Goal: Check status: Check status

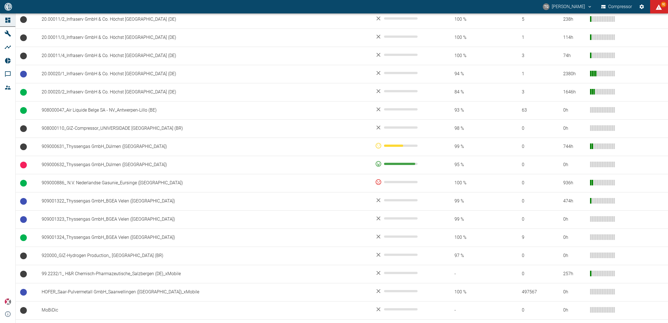
scroll to position [314, 0]
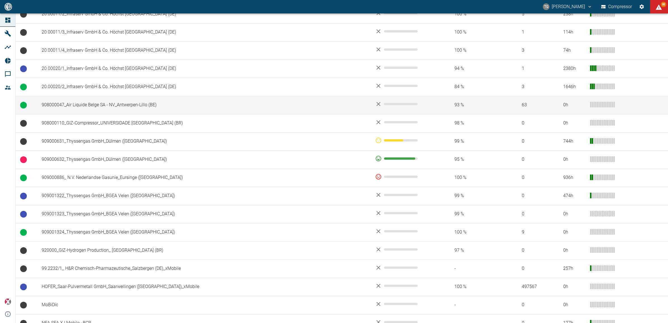
click at [98, 108] on td "908000047_Air Liquide Belge SA - NV_Antwerpen-Lillo (BE)" at bounding box center [203, 105] width 333 height 18
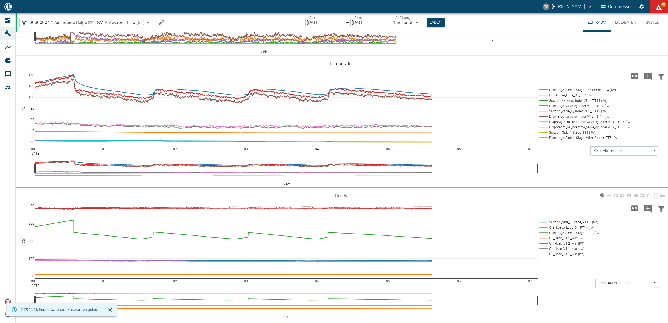
scroll to position [244, 0]
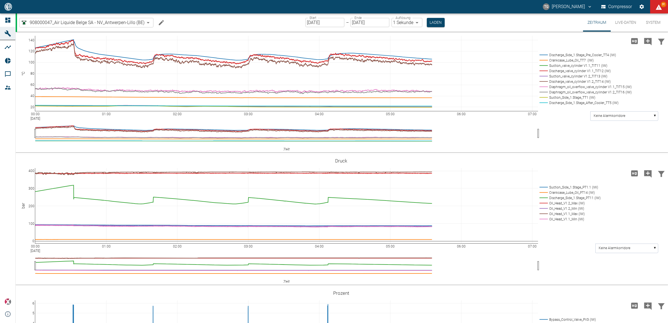
click at [633, 176] on icon "Hohe Auflösung" at bounding box center [634, 173] width 7 height 6
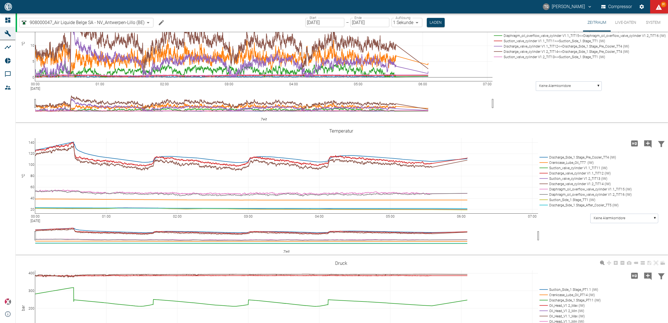
scroll to position [376, 0]
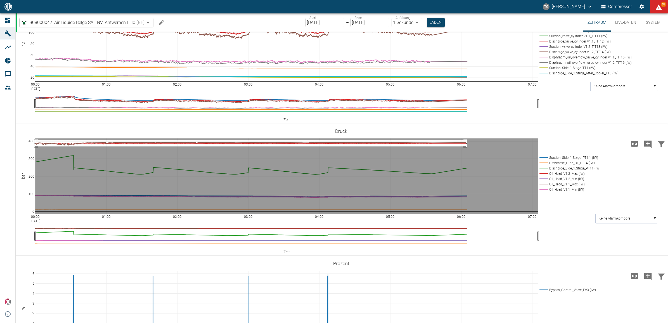
drag, startPoint x: 466, startPoint y: 199, endPoint x: 34, endPoint y: 205, distance: 432.2
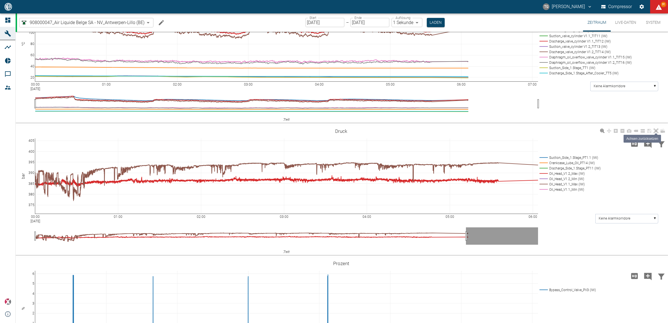
click at [657, 133] on icon at bounding box center [655, 131] width 4 height 4
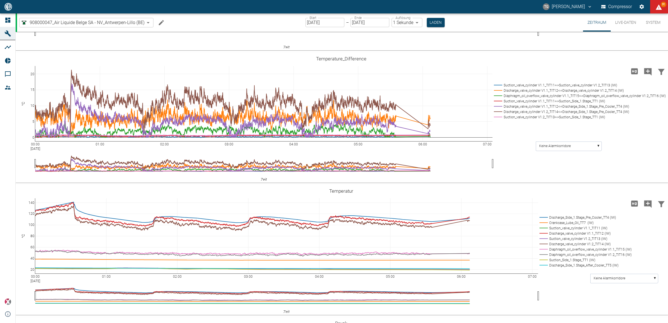
scroll to position [179, 0]
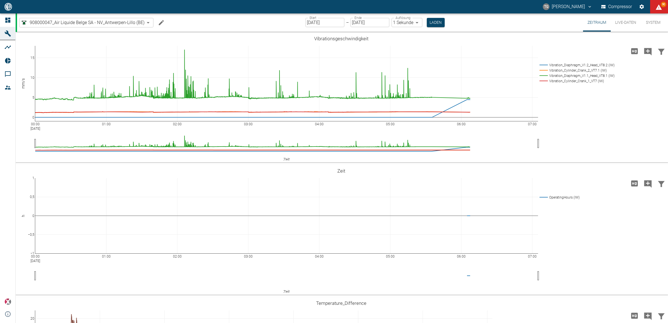
scroll to position [179, 0]
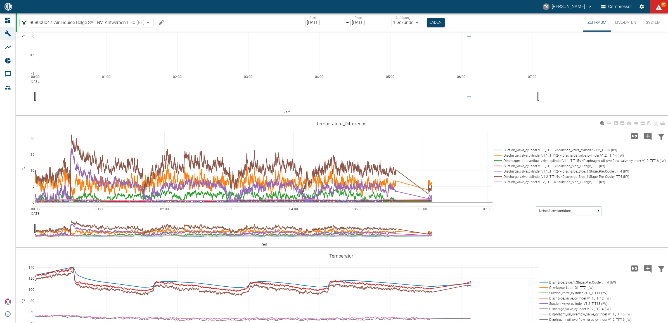
click at [497, 149] on rect at bounding box center [578, 149] width 172 height 5
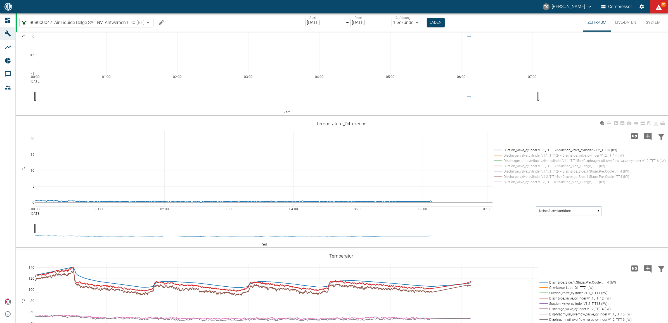
click at [496, 154] on rect at bounding box center [578, 155] width 172 height 5
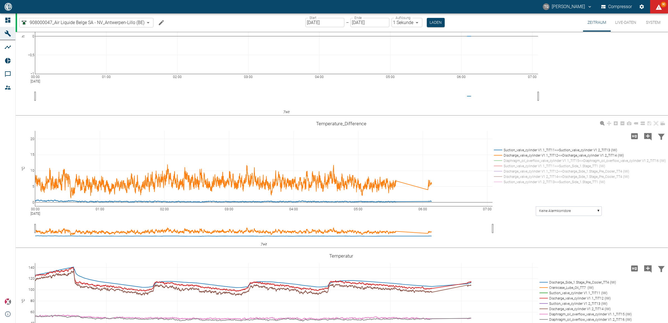
click at [495, 148] on rect at bounding box center [578, 149] width 172 height 5
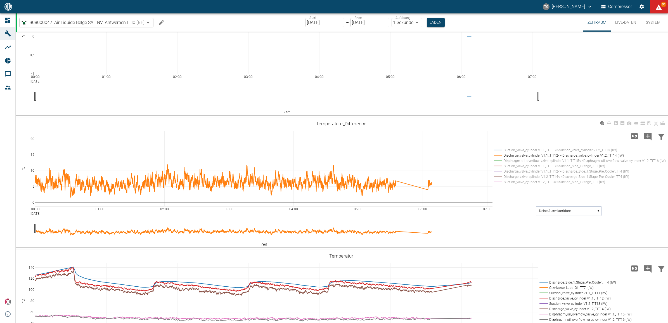
click at [496, 156] on rect at bounding box center [578, 155] width 172 height 5
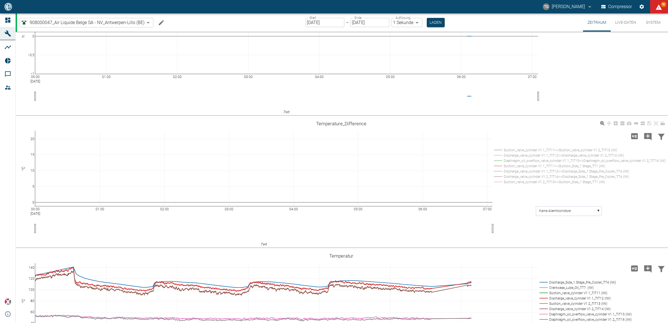
click at [495, 154] on rect at bounding box center [578, 155] width 172 height 5
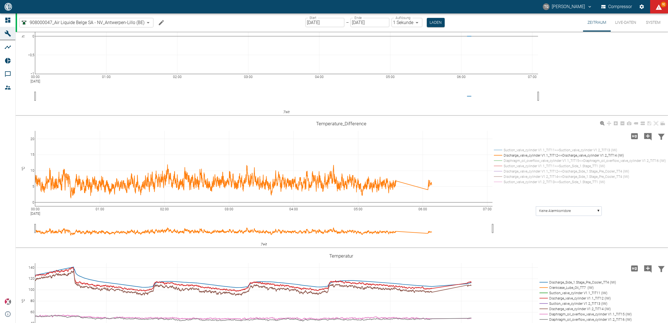
click at [497, 160] on rect at bounding box center [578, 160] width 172 height 5
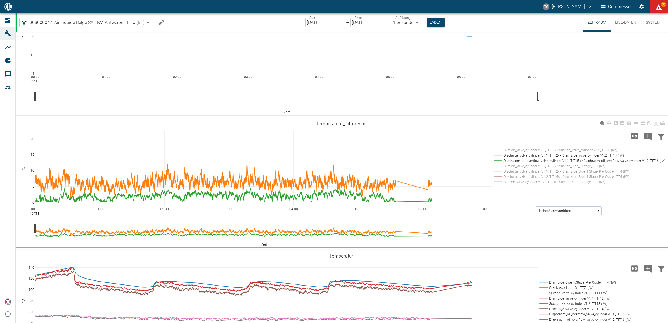
click at [497, 154] on rect at bounding box center [578, 155] width 172 height 5
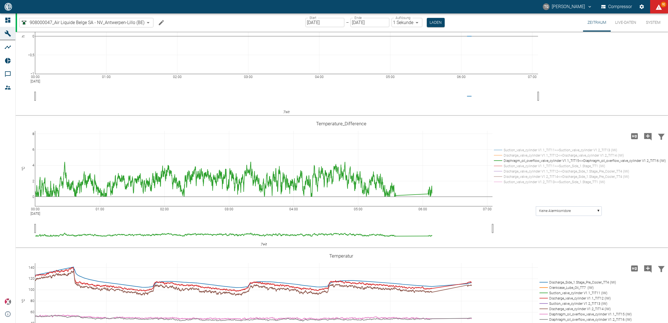
drag, startPoint x: 32, startPoint y: 134, endPoint x: 28, endPoint y: 115, distance: 19.9
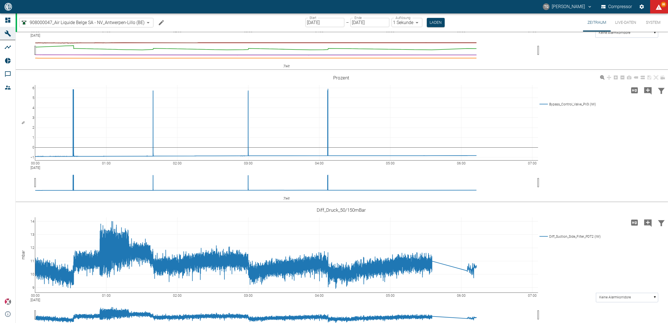
scroll to position [633, 0]
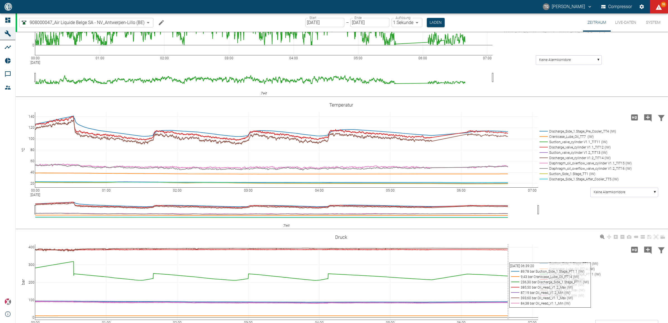
scroll to position [319, 0]
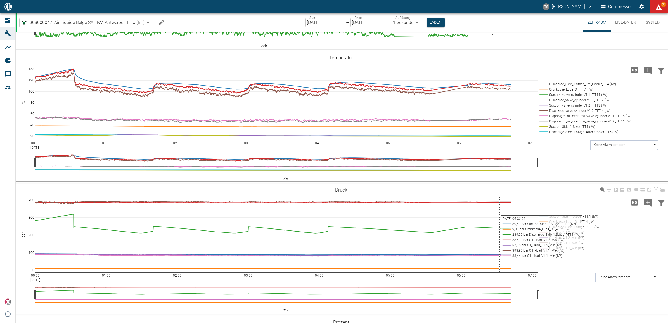
scroll to position [389, 0]
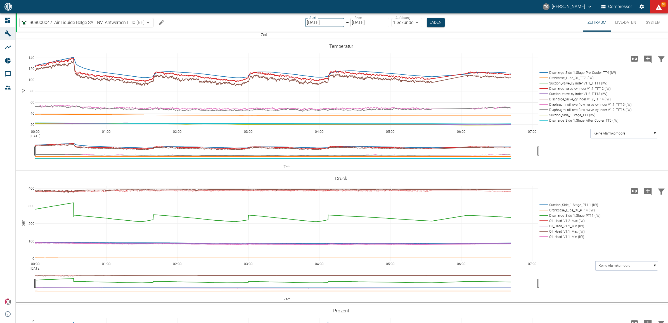
click at [313, 22] on input "[DATE]" at bounding box center [324, 22] width 39 height 9
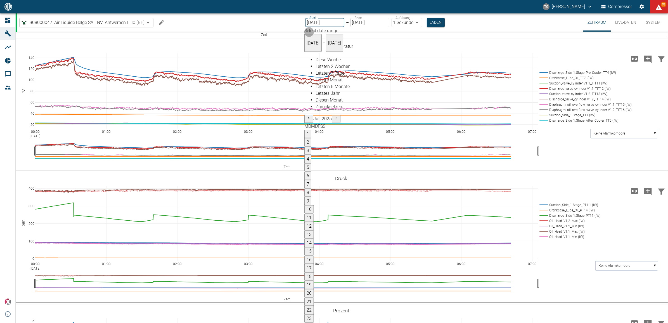
type input "[DATE]"
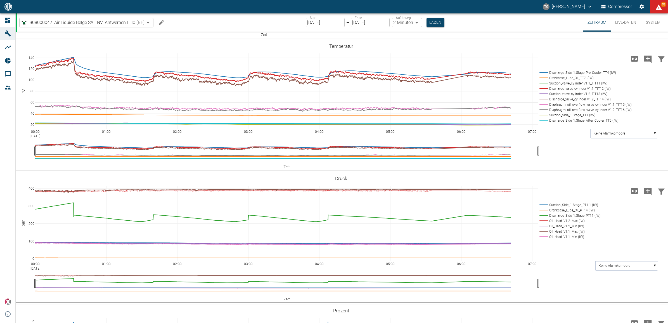
click at [404, 23] on body "TG Thomas Gregoir Compressor 92 Dashboard Maschinen Analysen Reports Kommentare…" at bounding box center [334, 161] width 668 height 323
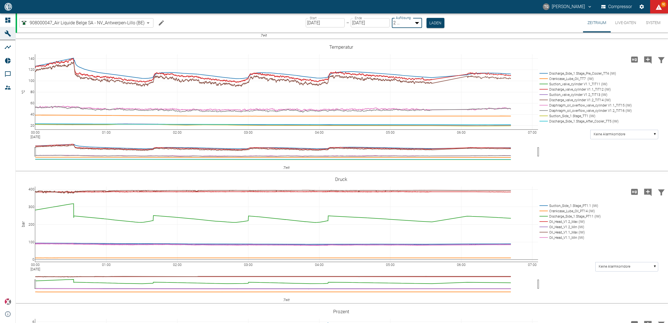
type input "1sec"
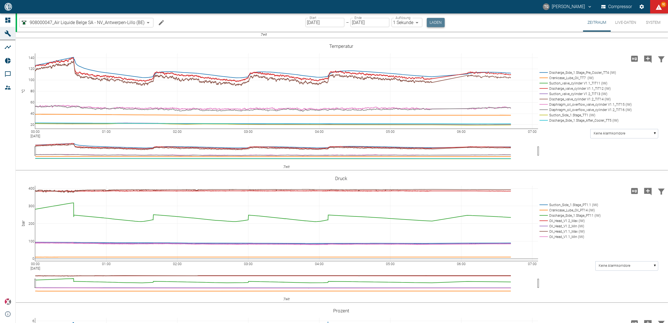
click at [434, 25] on button "Laden" at bounding box center [436, 22] width 18 height 9
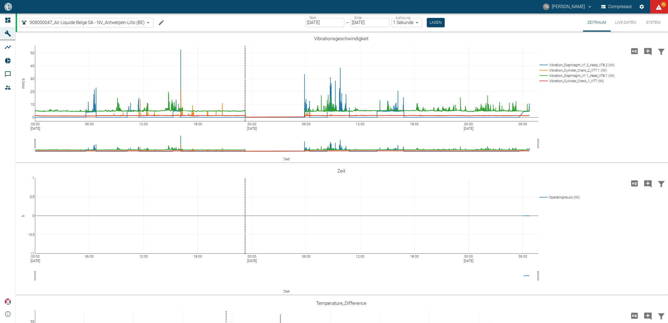
scroll to position [419, 0]
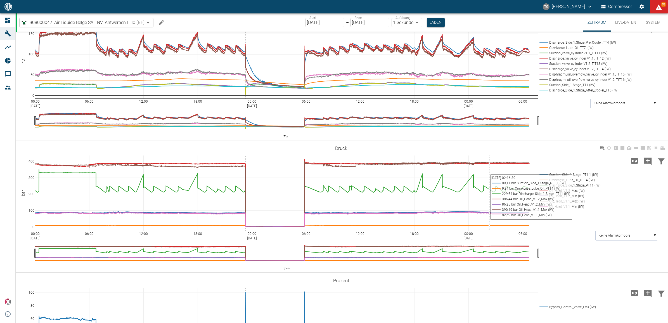
click at [576, 258] on div "00:00 Aug 25, 2025 06:00 12:00 18:00 00:00 Aug 26, 2025 06:00 12:00 18:00 00:00…" at bounding box center [341, 207] width 651 height 126
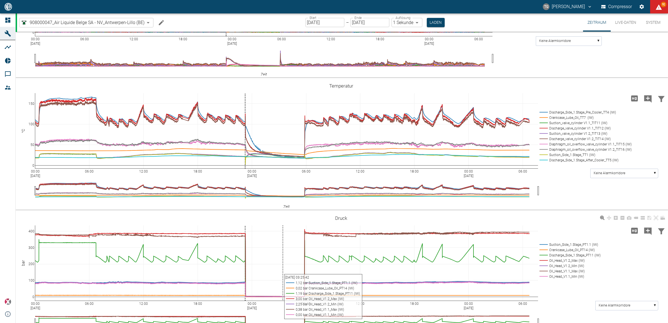
scroll to position [384, 0]
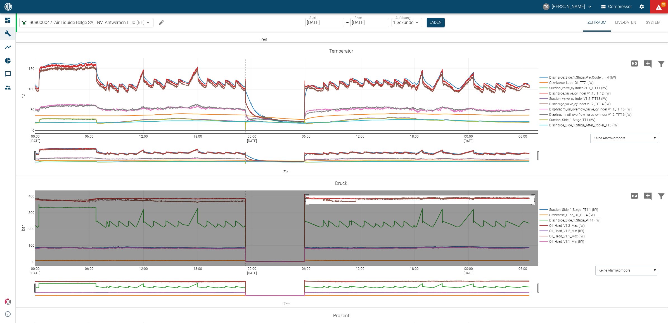
drag, startPoint x: 306, startPoint y: 195, endPoint x: 534, endPoint y: 203, distance: 227.9
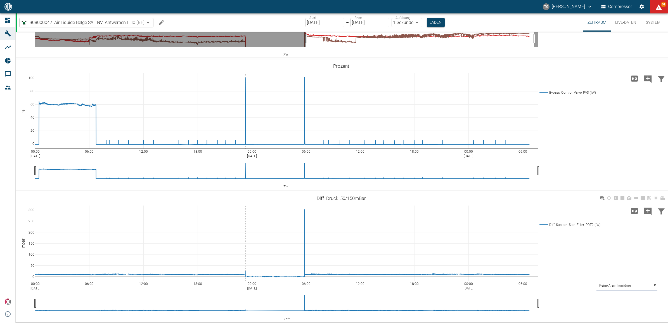
scroll to position [389, 0]
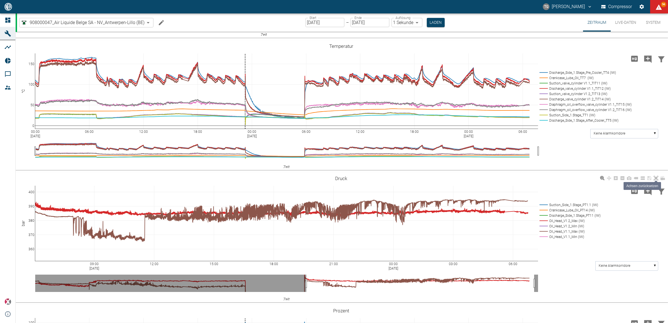
click at [656, 177] on icon at bounding box center [655, 178] width 4 height 4
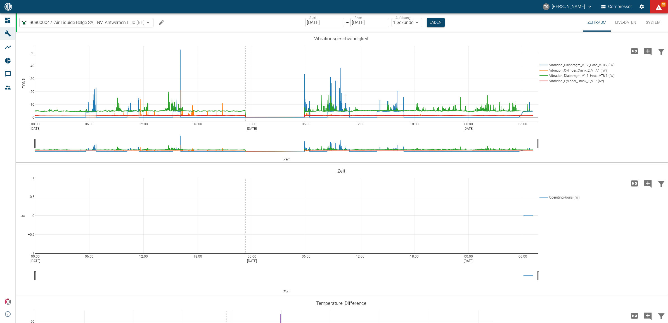
scroll to position [564, 0]
